Goal: Task Accomplishment & Management: Manage account settings

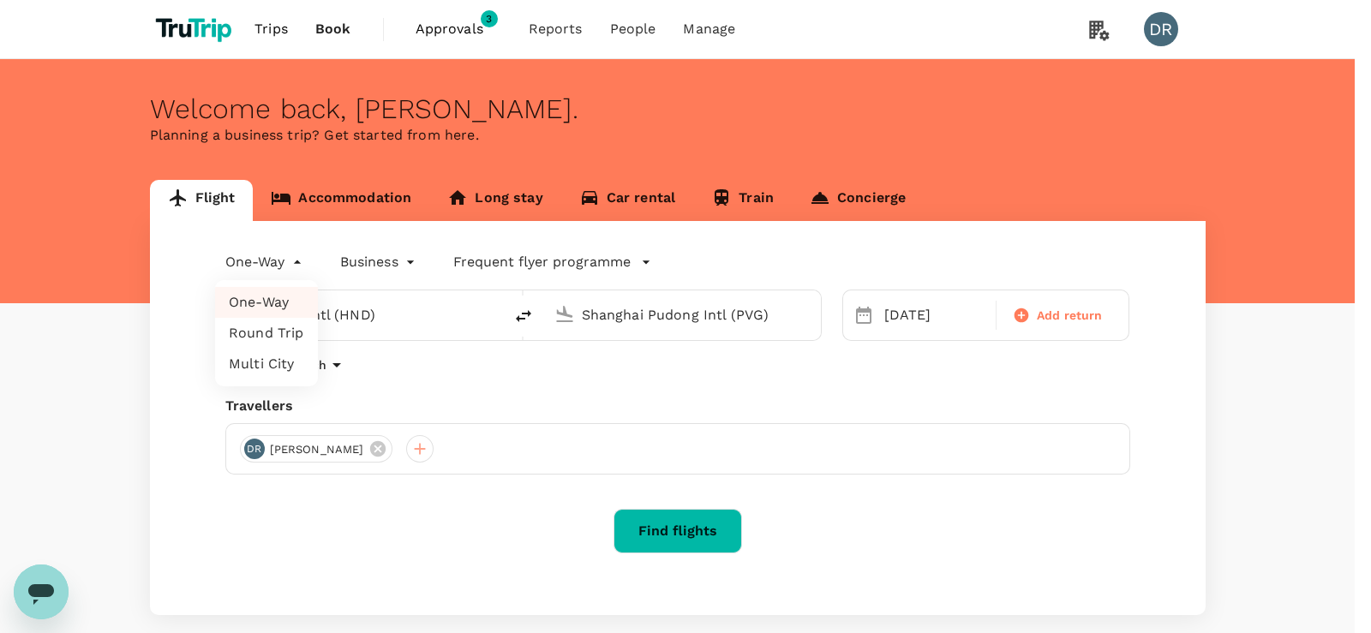
click at [300, 257] on body "Trips Book Approvals 3 Reports People Manage DR Welcome back , [PERSON_NAME] . …" at bounding box center [685, 361] width 1371 height 723
click at [261, 364] on li "Multi City" at bounding box center [266, 364] width 103 height 31
type input "multicity"
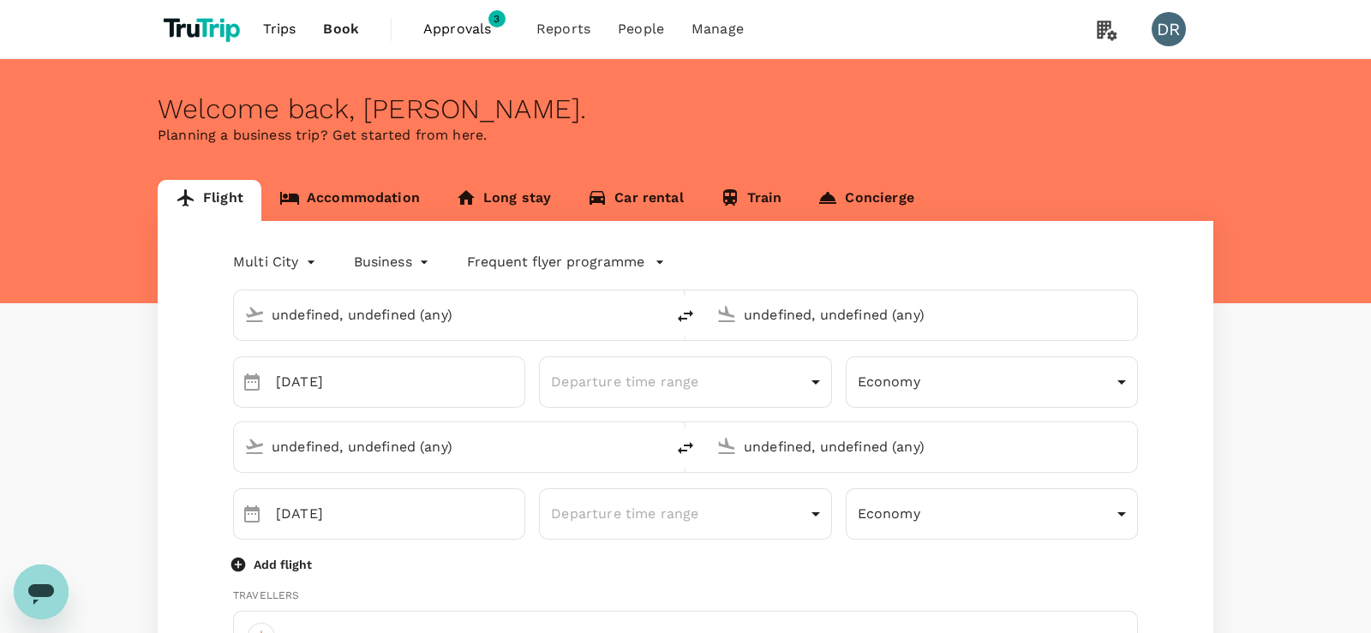
type input "Tokyo Intl (HND)"
type input "Shanghai Pudong Intl (PVG)"
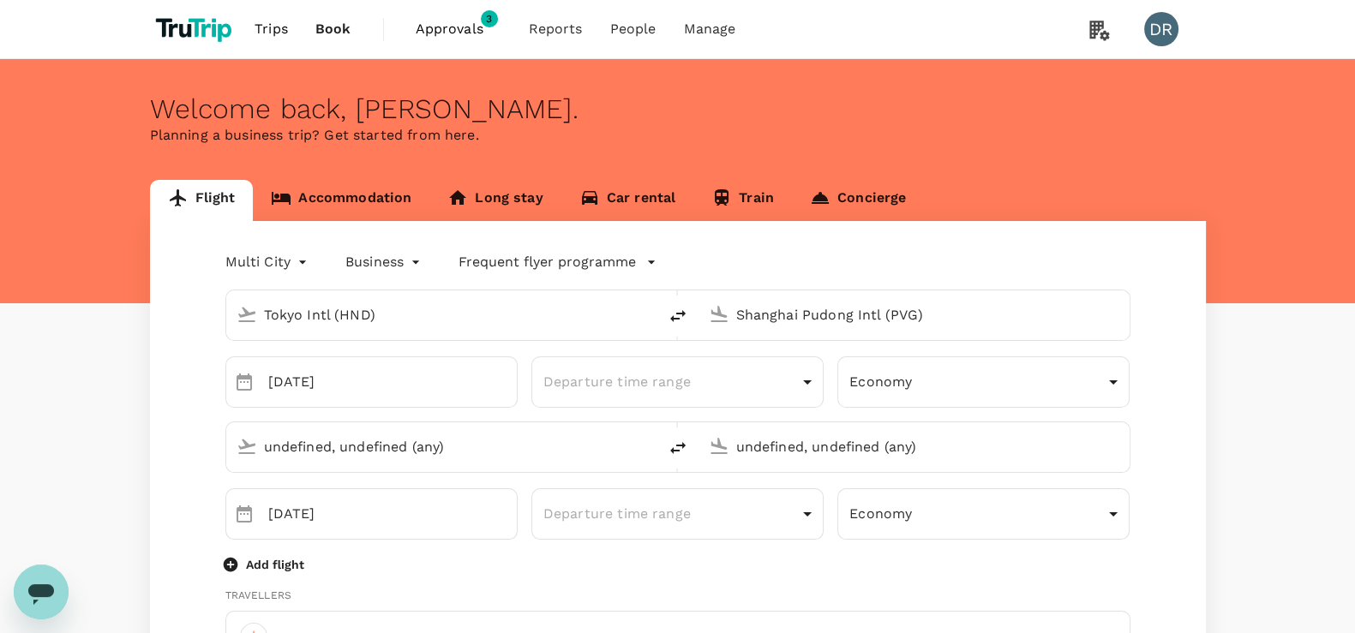
type input "Shanghai Pudong Intl (PVG)"
type input "[PERSON_NAME][EMAIL_ADDRESS][DOMAIN_NAME]"
type input "65"
type input "98389994"
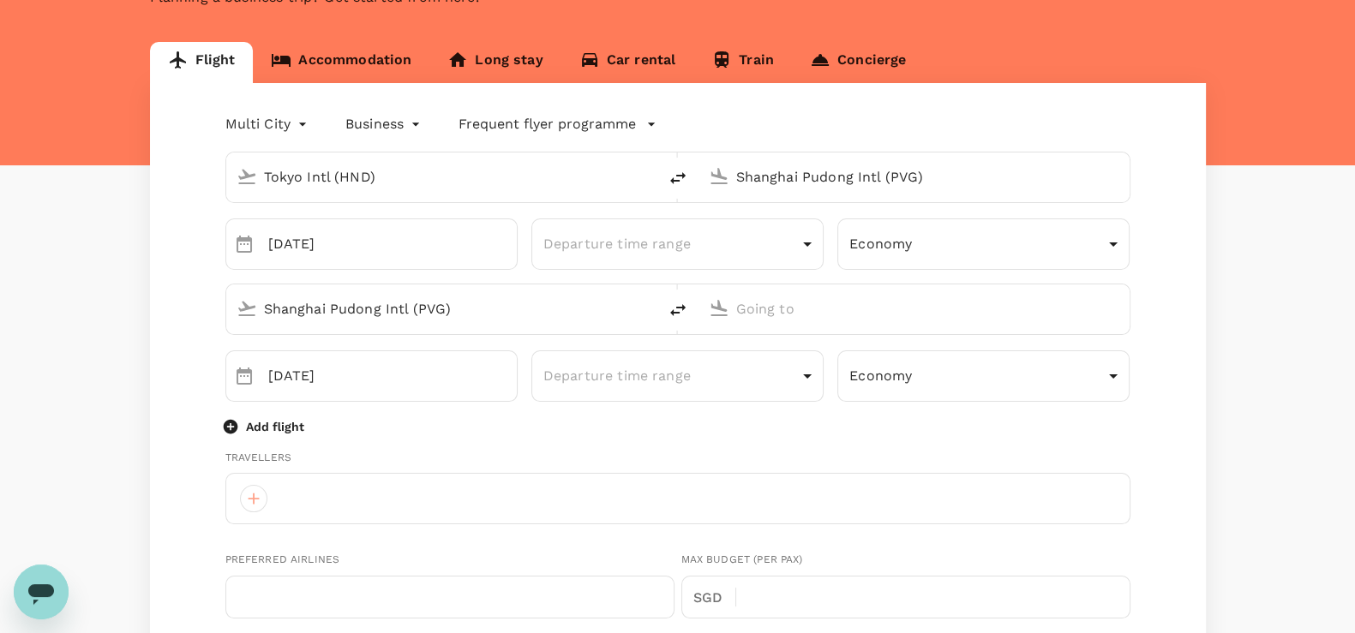
scroll to position [131, 0]
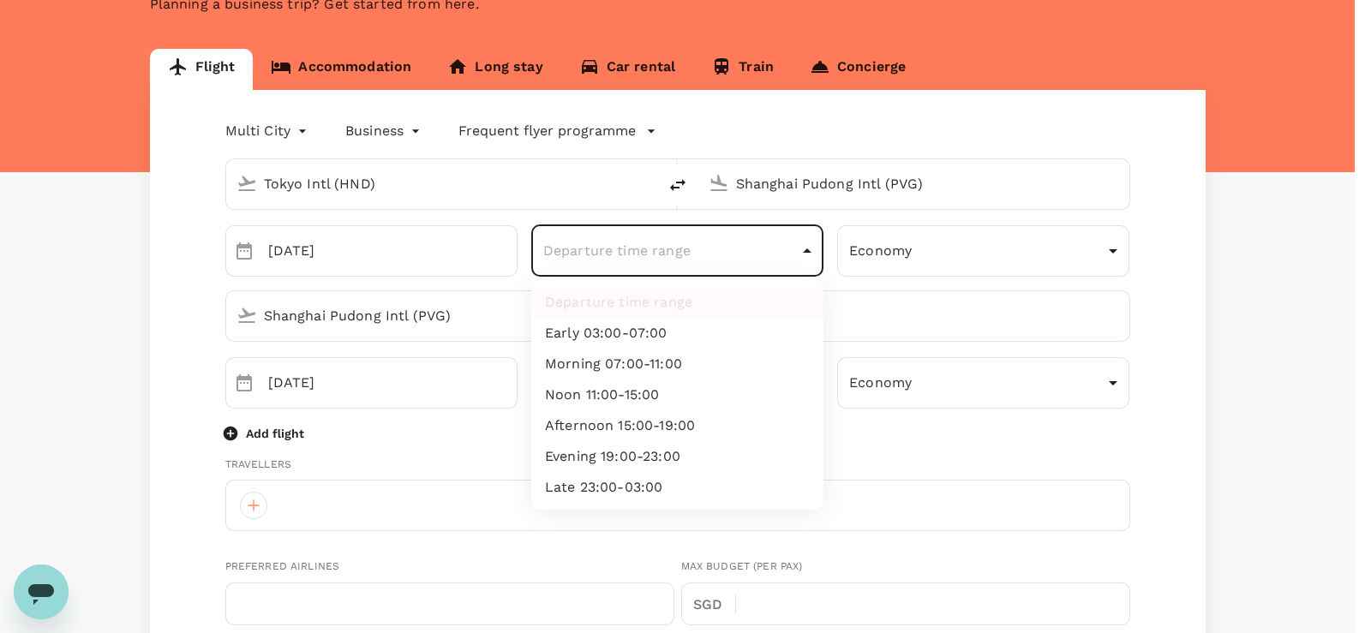
click at [807, 250] on body "Trips Book Approvals 3 Reports People Manage DR Welcome back , [PERSON_NAME] . …" at bounding box center [685, 635] width 1371 height 1532
click at [1112, 252] on div at bounding box center [685, 316] width 1371 height 633
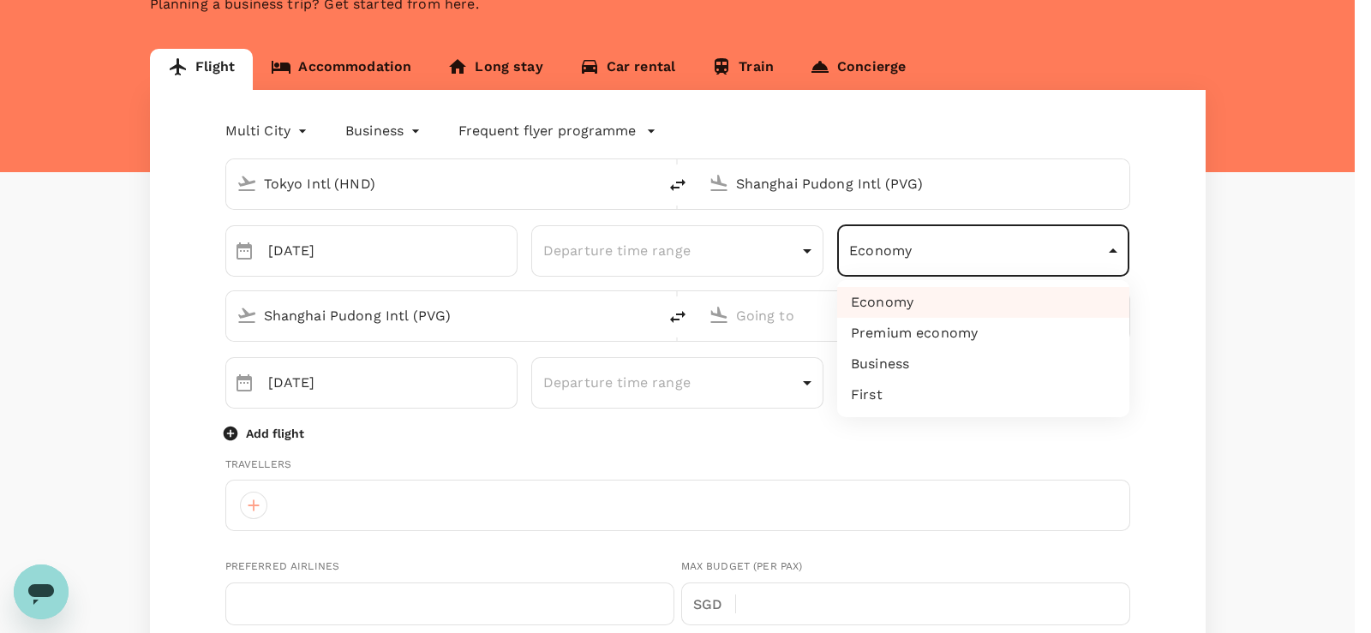
click at [1112, 252] on body "Trips Book Approvals 3 Reports People Manage DR Welcome back , [PERSON_NAME] . …" at bounding box center [685, 635] width 1371 height 1532
click at [1174, 315] on div at bounding box center [685, 316] width 1371 height 633
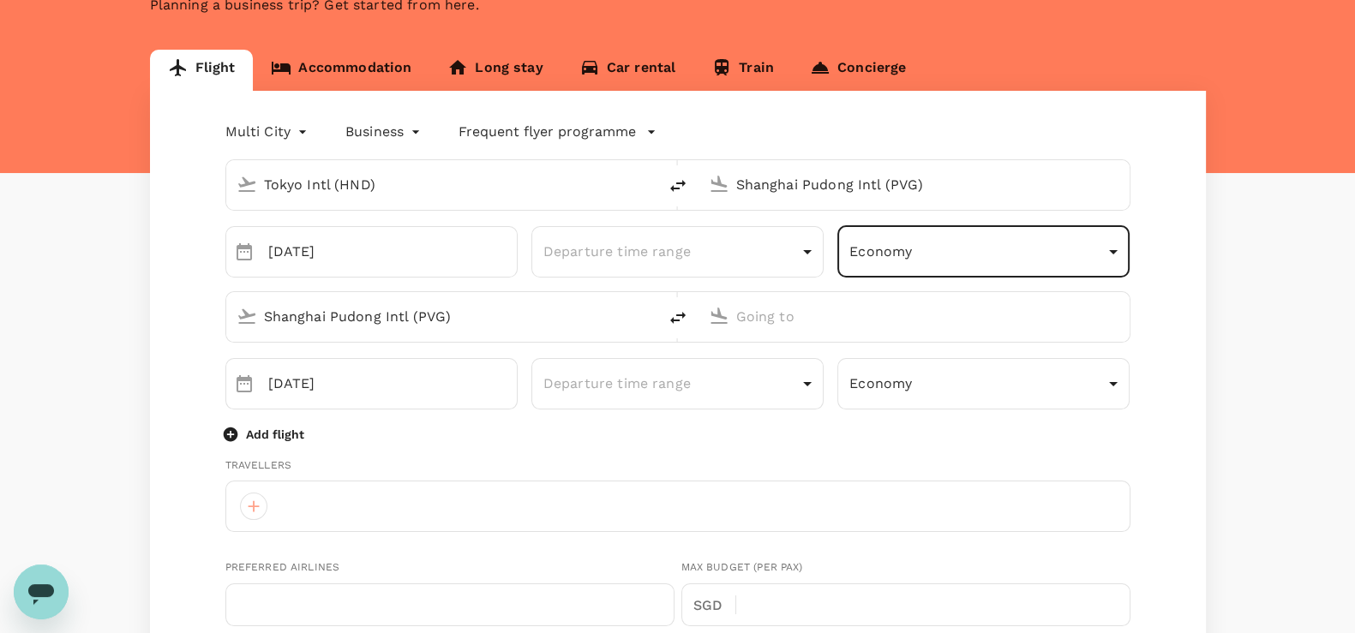
scroll to position [0, 0]
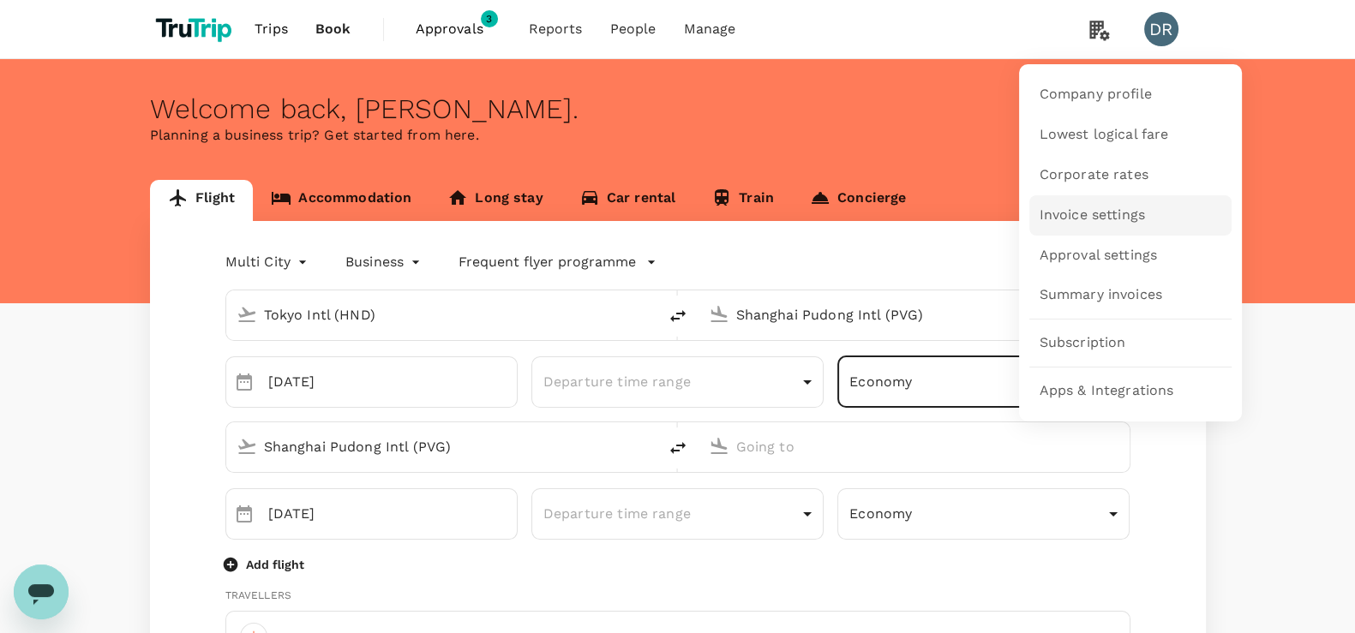
click at [1136, 207] on span "Invoice settings" at bounding box center [1091, 216] width 105 height 20
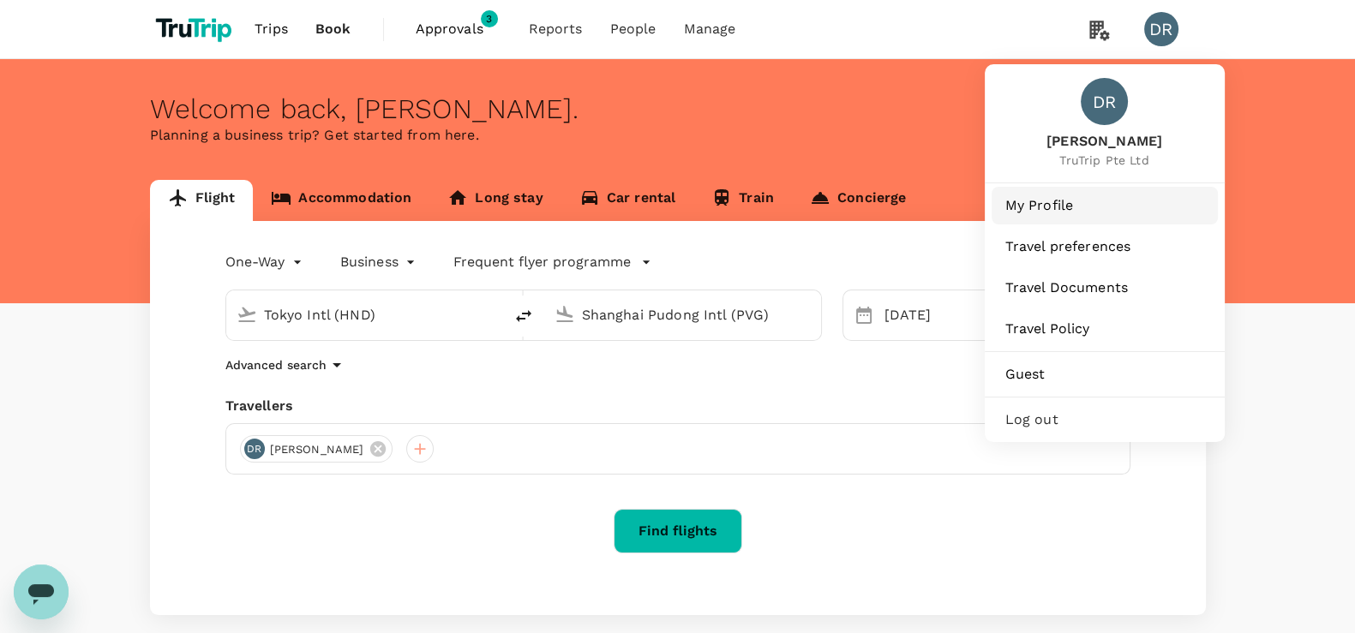
click at [1045, 207] on span "My Profile" at bounding box center [1104, 205] width 199 height 21
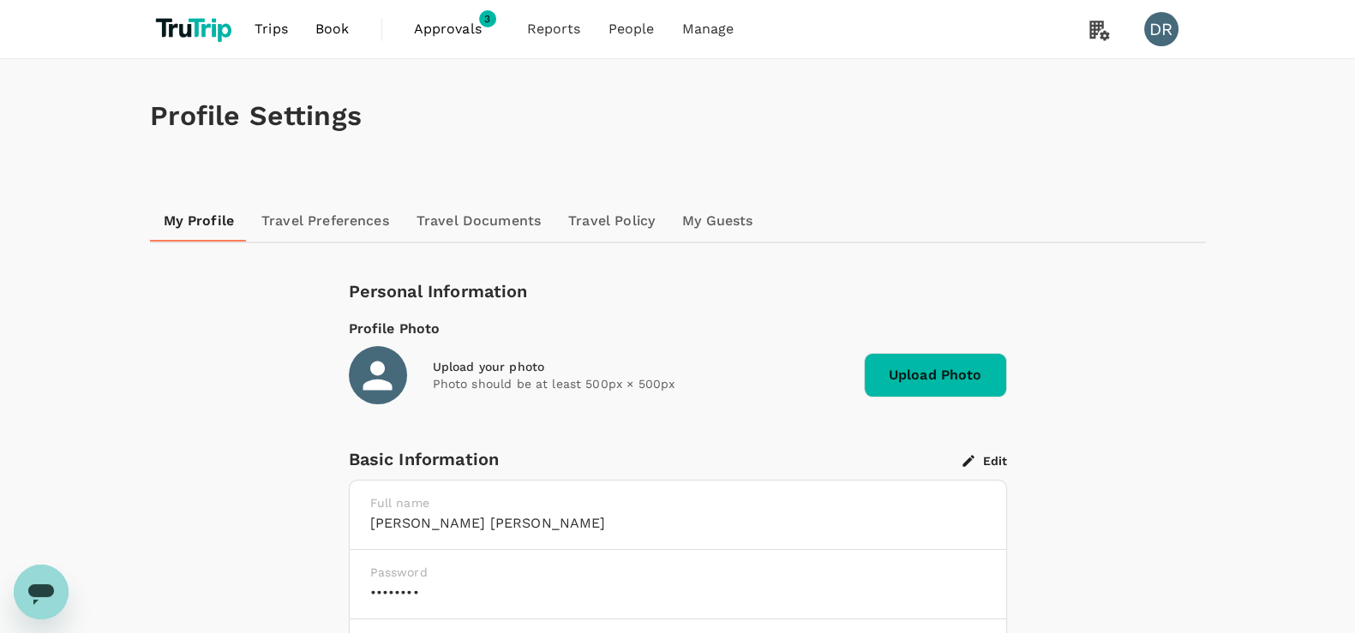
click at [336, 225] on link "Travel Preferences" at bounding box center [325, 221] width 155 height 41
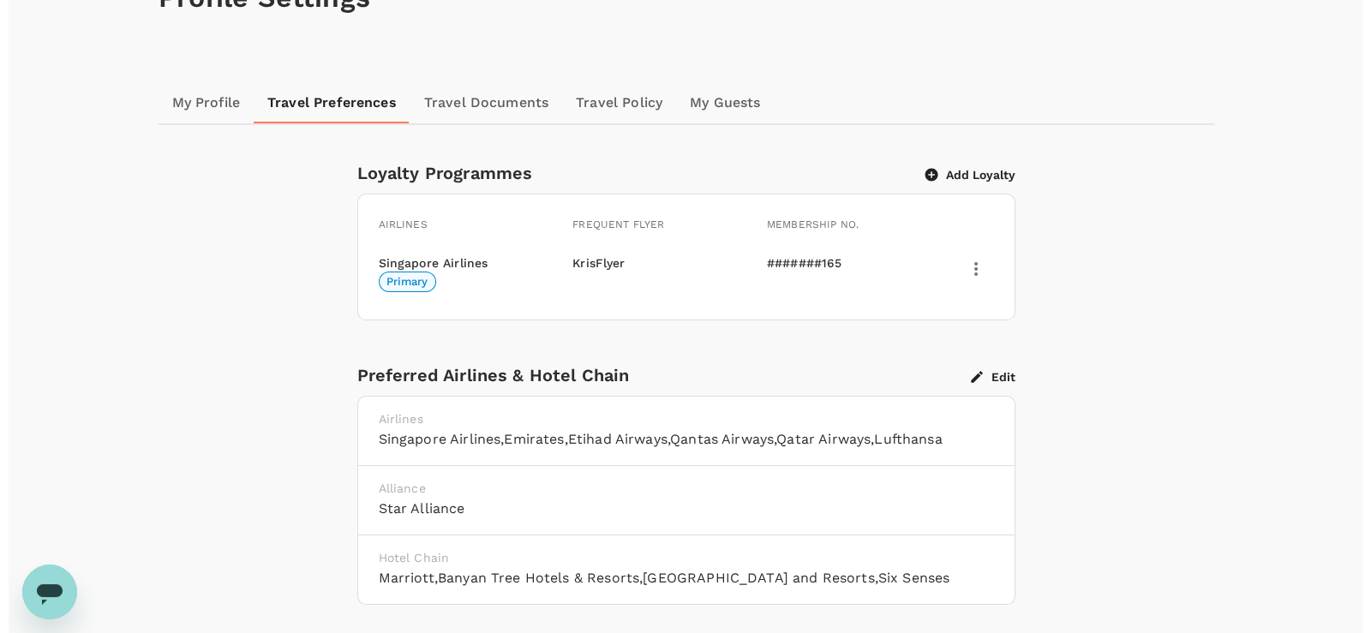
scroll to position [110, 0]
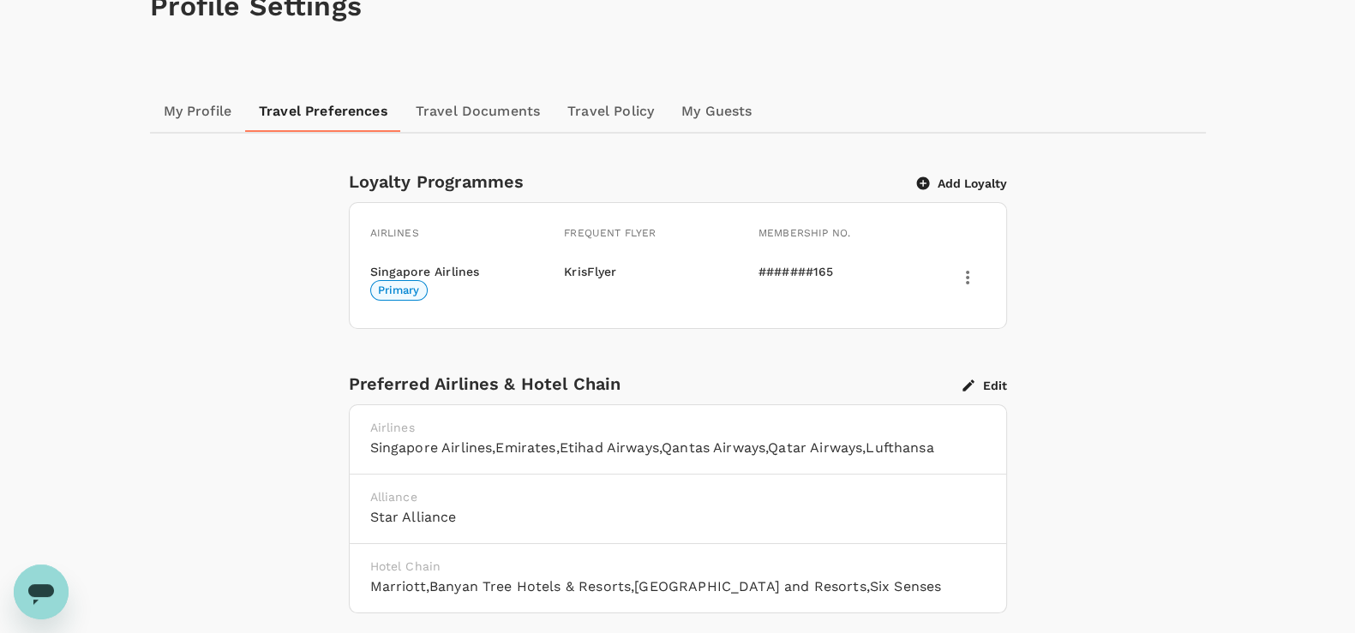
click at [950, 177] on button "Add Loyalty" at bounding box center [962, 183] width 90 height 15
